Goal: Task Accomplishment & Management: Complete application form

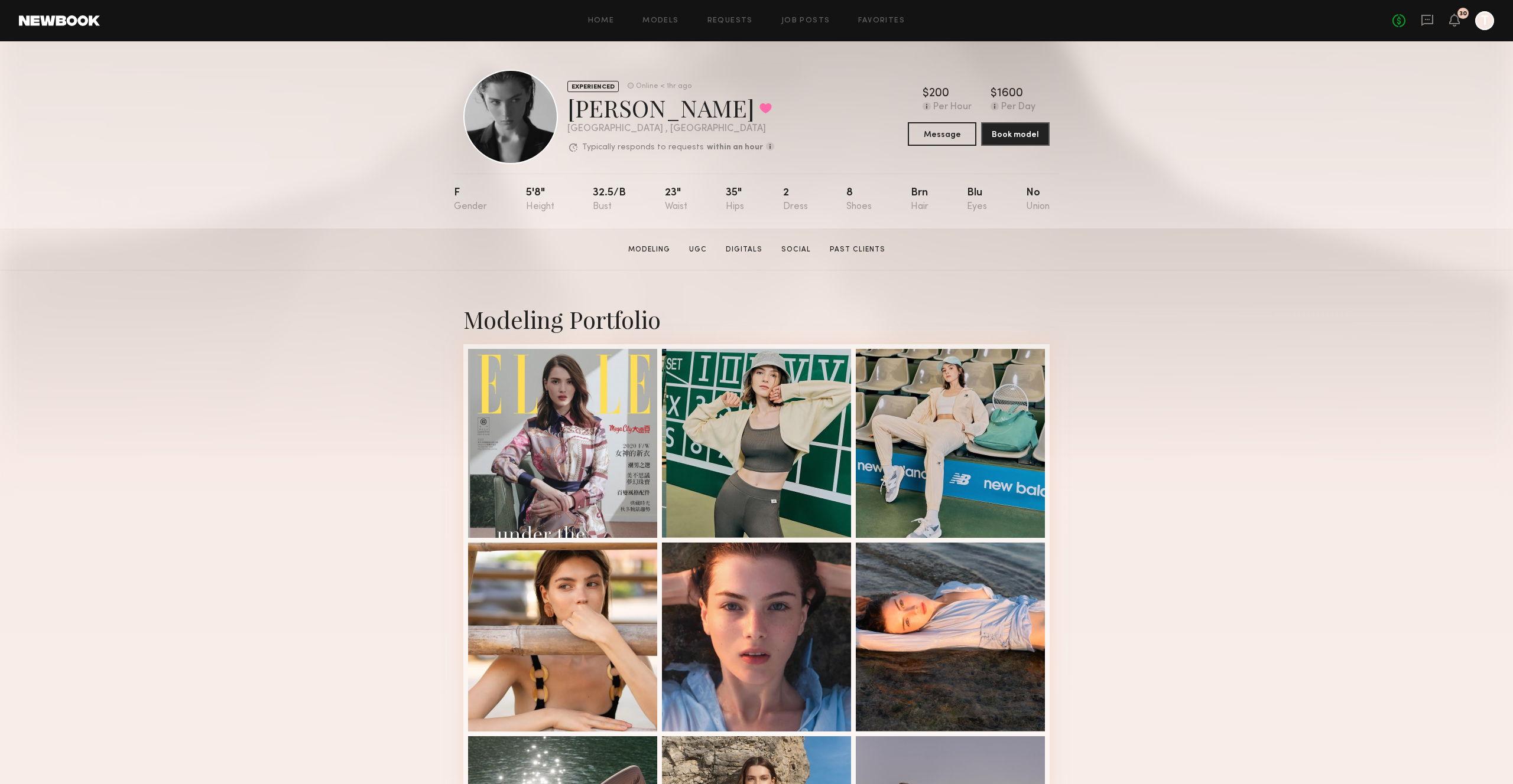
click at [803, 16] on div "Home Models Requests Job Posts Favorites Sign Out No fees up to $5,000 30 T" at bounding box center [797, 21] width 1394 height 19
click at [802, 21] on link "Job Posts" at bounding box center [806, 21] width 49 height 8
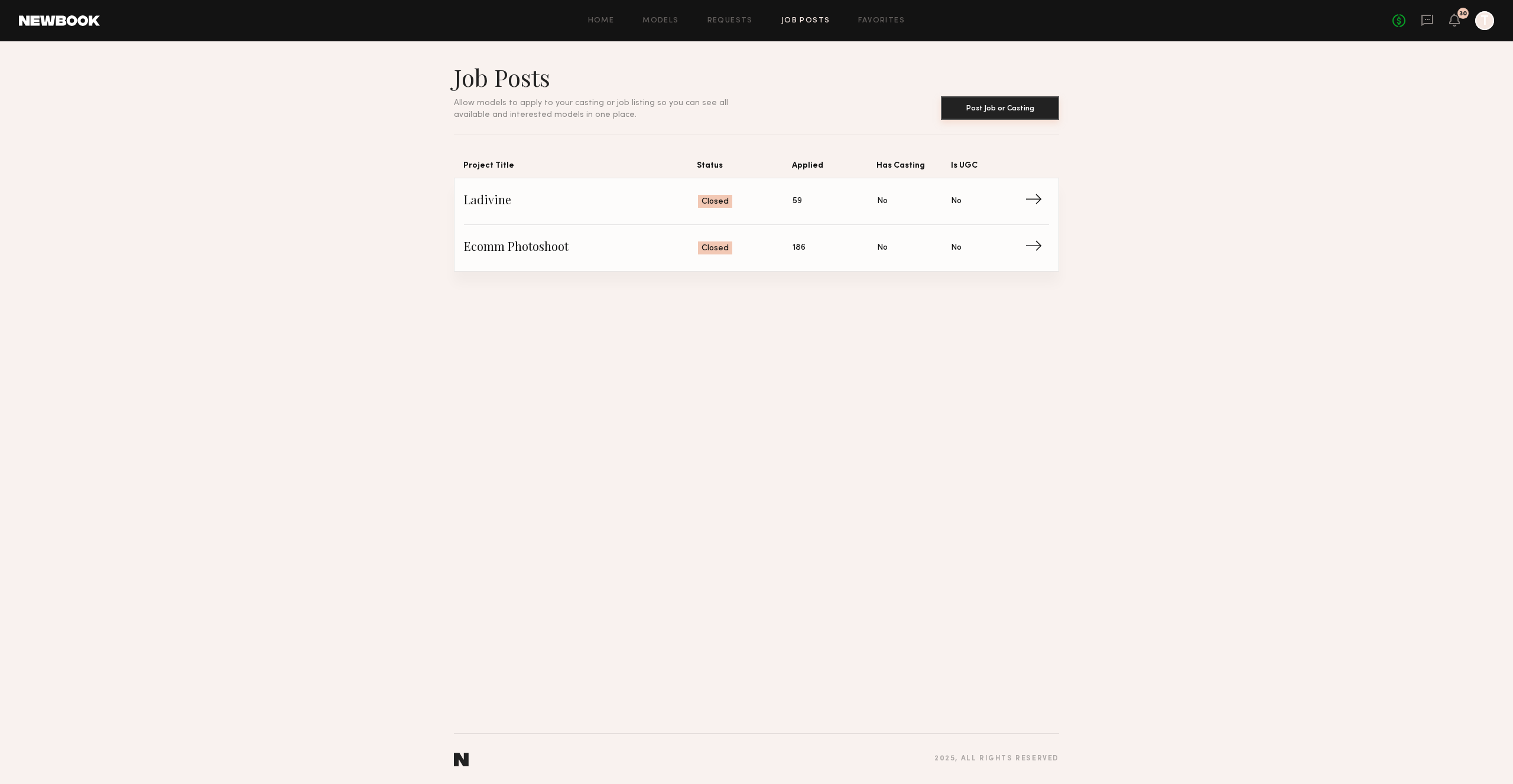
click at [1021, 112] on button "Post Job or Casting" at bounding box center [1000, 108] width 118 height 24
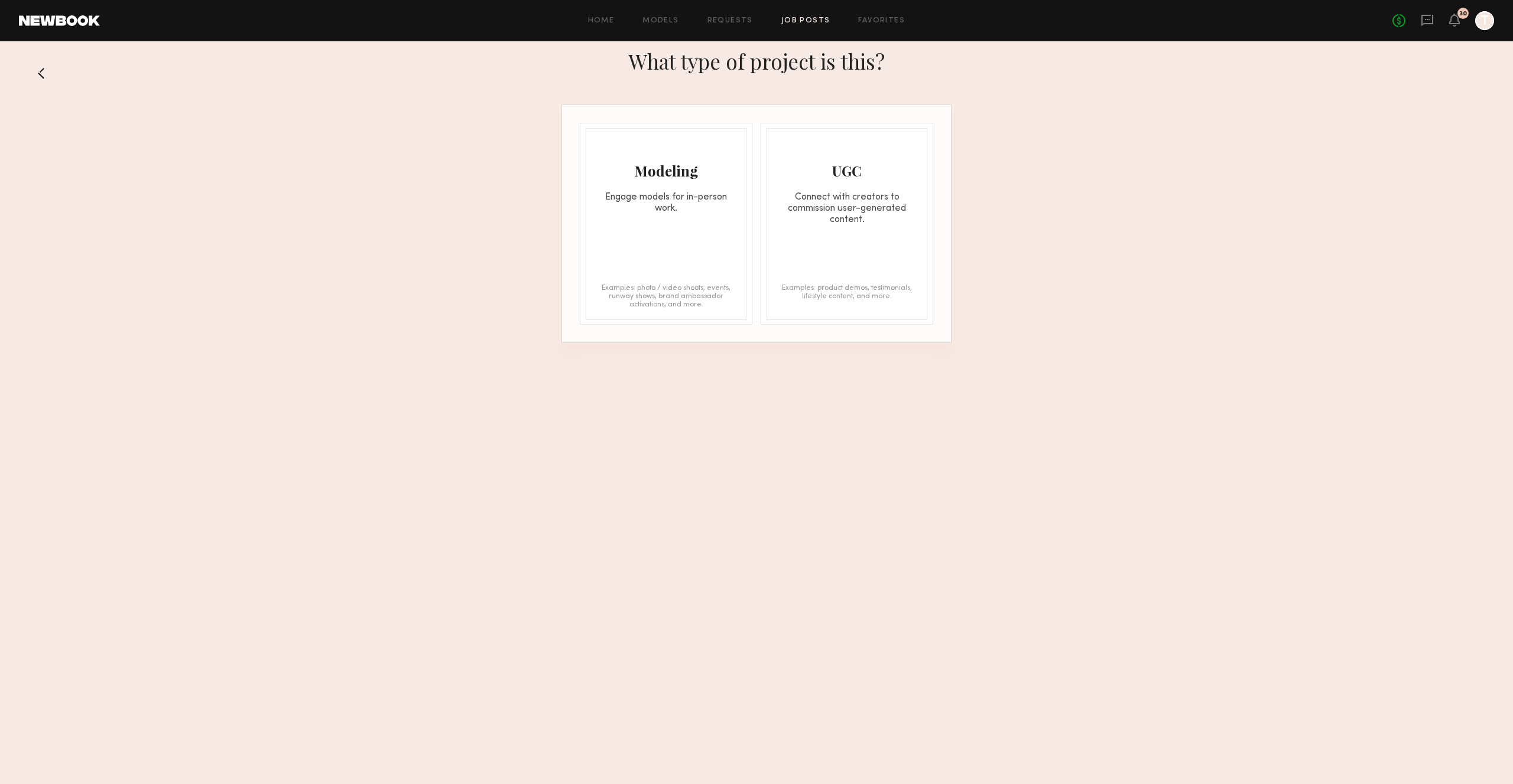
click at [720, 205] on div "Engage models for in-person work." at bounding box center [666, 203] width 160 height 22
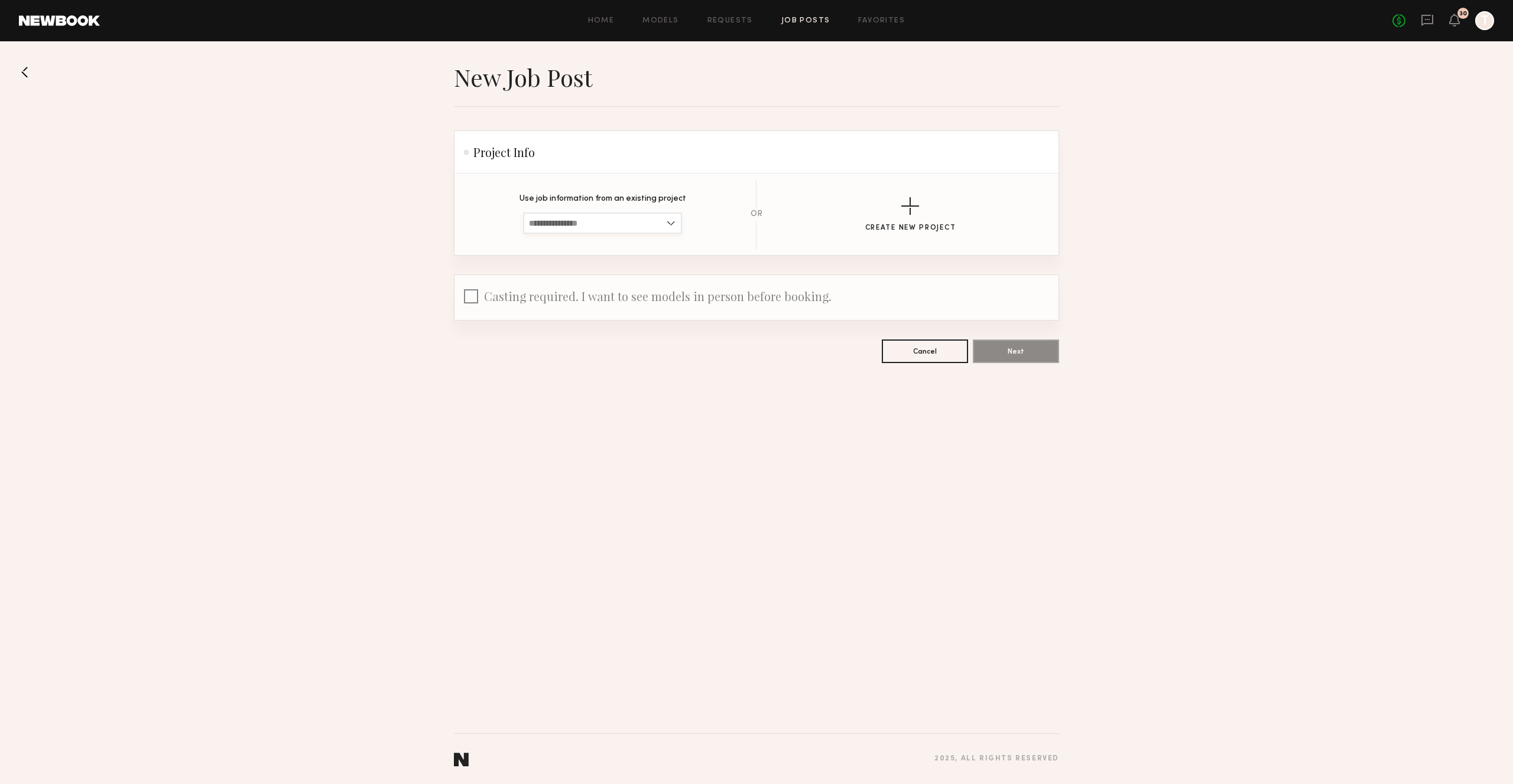
click at [555, 221] on input at bounding box center [602, 223] width 159 height 21
click at [902, 211] on div "button" at bounding box center [910, 206] width 18 height 18
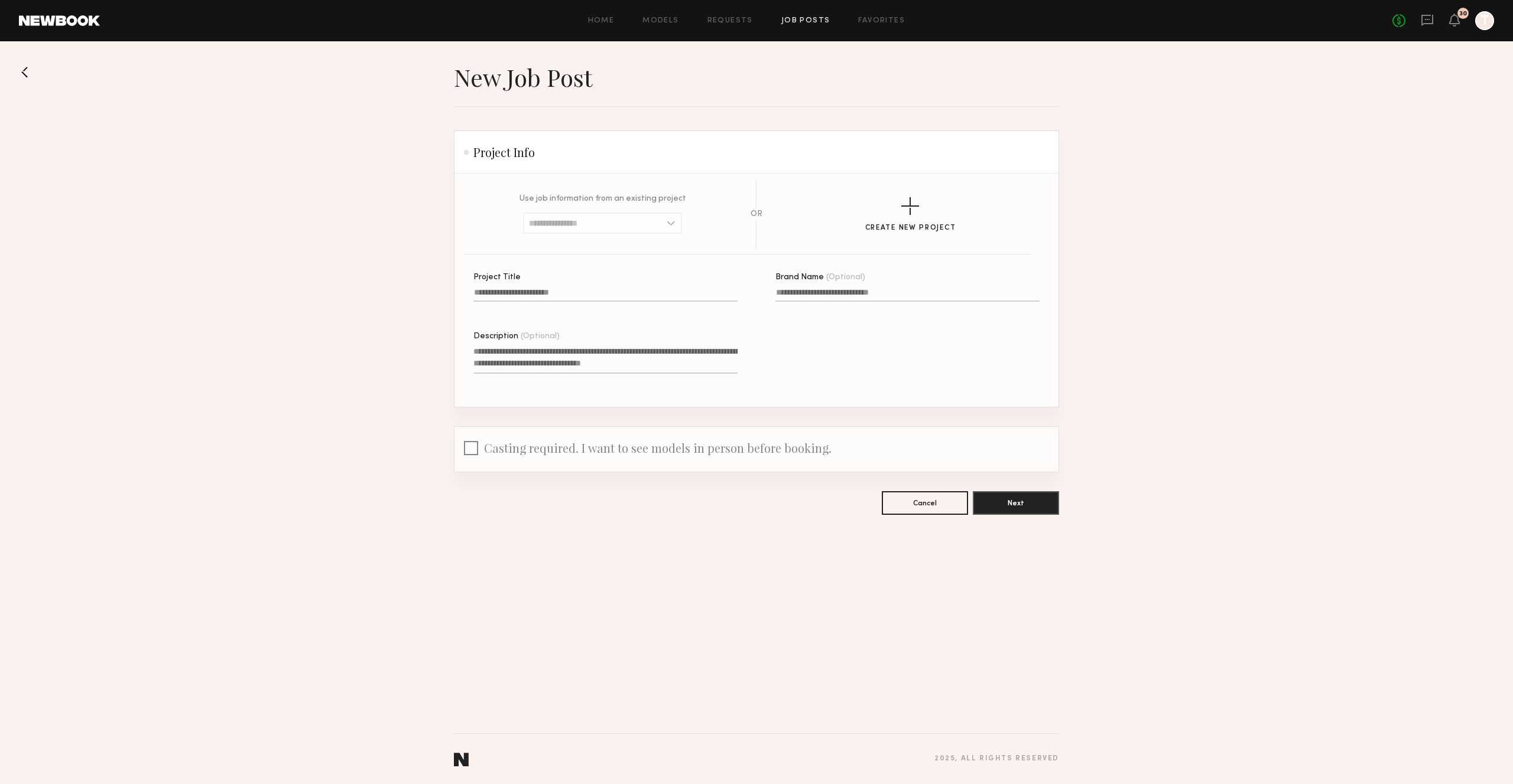
click at [578, 285] on label "Project Title" at bounding box center [605, 294] width 264 height 40
click at [578, 288] on input "Project Title" at bounding box center [605, 295] width 264 height 13
type input "**********"
click at [848, 310] on div at bounding box center [908, 308] width 264 height 10
click at [848, 302] on input "Brand Name (Optional)" at bounding box center [908, 295] width 264 height 13
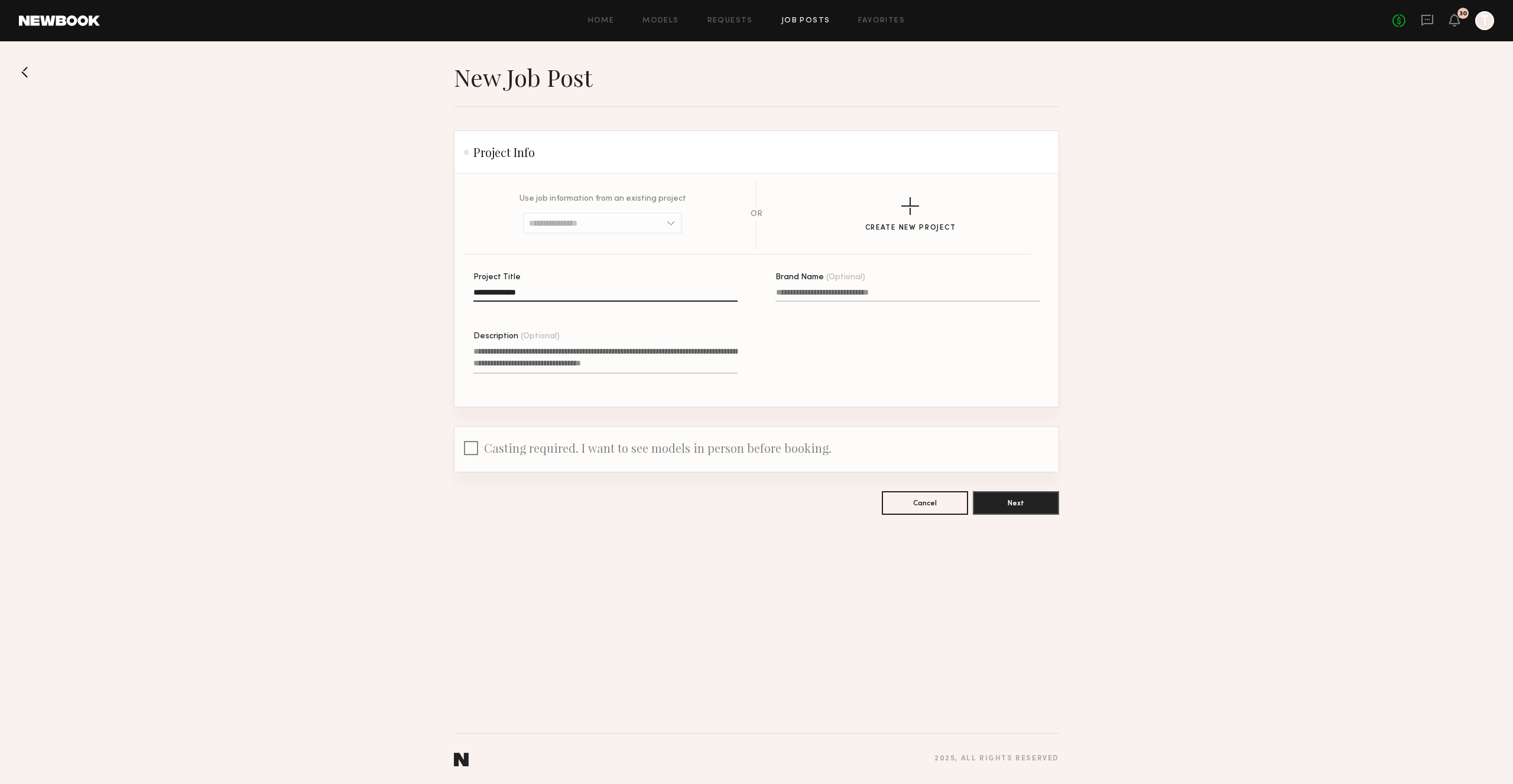
click at [842, 294] on input "Brand Name (Optional)" at bounding box center [908, 295] width 264 height 13
type input "********"
click at [598, 368] on textarea "Description (Optional)" at bounding box center [605, 360] width 264 height 28
type textarea "**********"
click at [1037, 506] on button "Next" at bounding box center [1015, 503] width 87 height 24
